Goal: Transaction & Acquisition: Purchase product/service

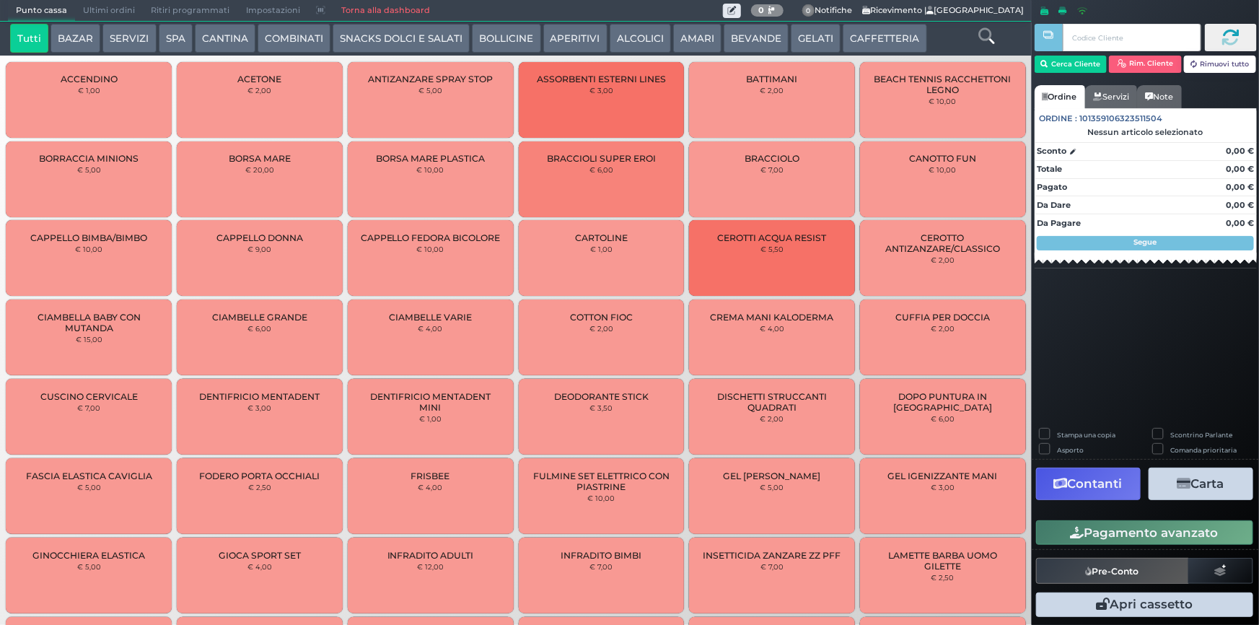
click at [760, 38] on button "BEVANDE" at bounding box center [755, 38] width 65 height 29
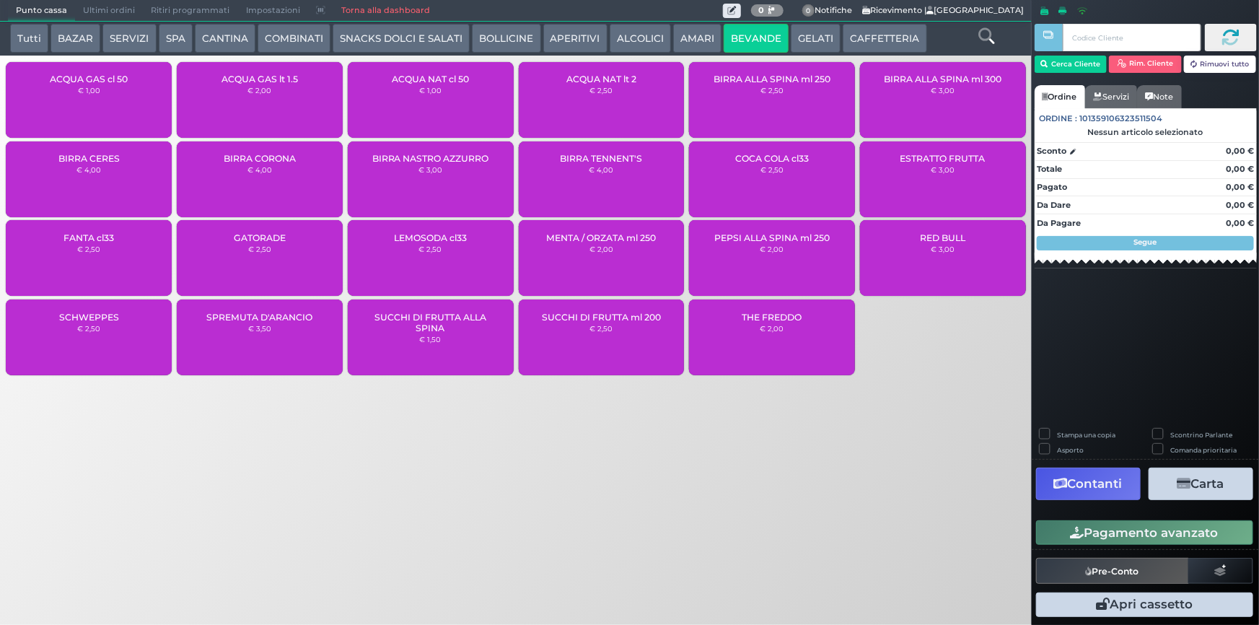
click at [462, 94] on div "ACQUA NAT cl 50 € 1,00" at bounding box center [431, 100] width 166 height 76
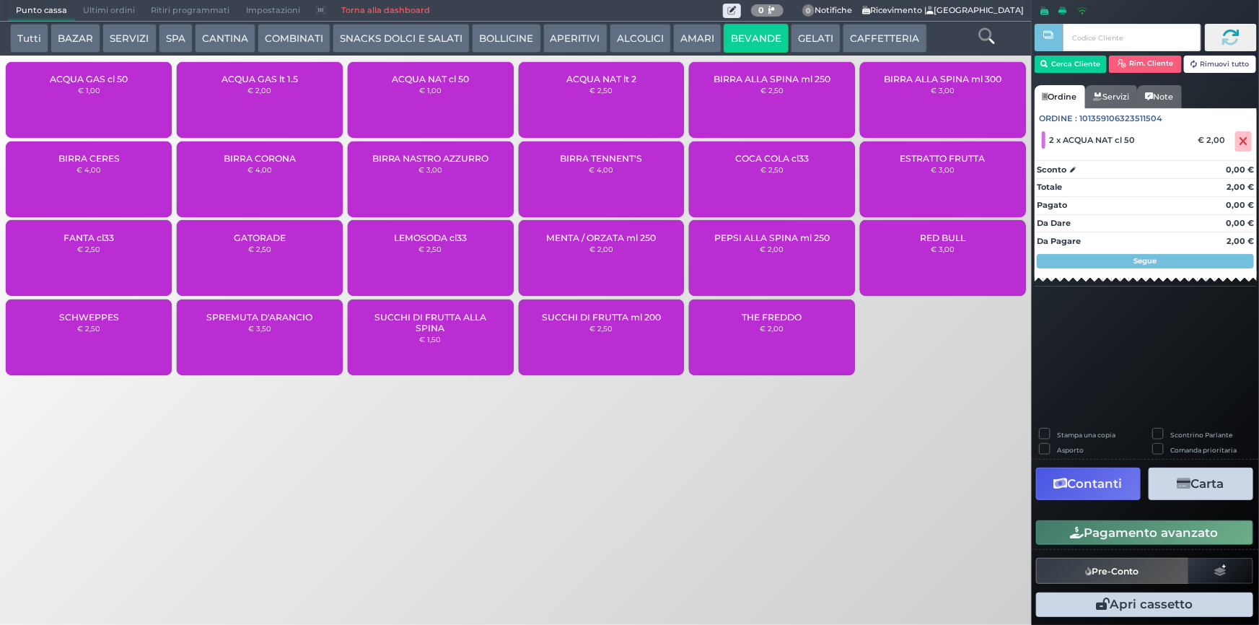
click at [1190, 547] on div "Pagamento avanzato" at bounding box center [1144, 532] width 227 height 32
click at [1189, 540] on button "Pagamento avanzato" at bounding box center [1144, 532] width 217 height 25
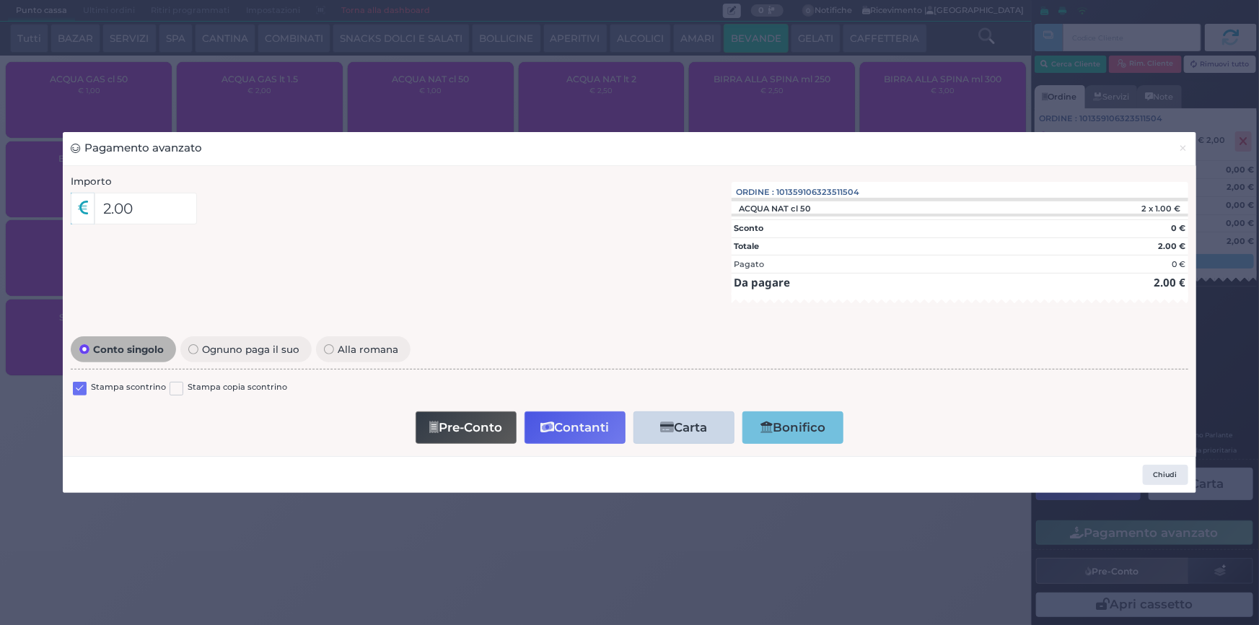
click at [69, 384] on div "Conto singolo Ognuno paga il suo Alla romana Stampa scontrino Stampa copia scon…" at bounding box center [629, 389] width 1132 height 115
click at [76, 384] on label at bounding box center [80, 389] width 14 height 14
click at [0, 0] on input "checkbox" at bounding box center [0, 0] width 0 height 0
click at [578, 415] on button "Contanti" at bounding box center [574, 427] width 101 height 32
